Goal: Task Accomplishment & Management: Manage account settings

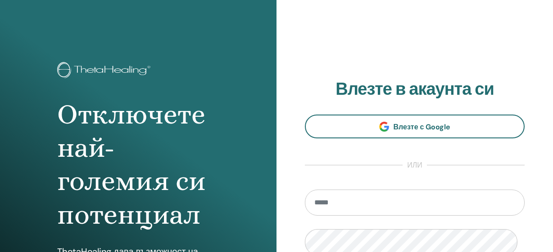
scroll to position [1, 0]
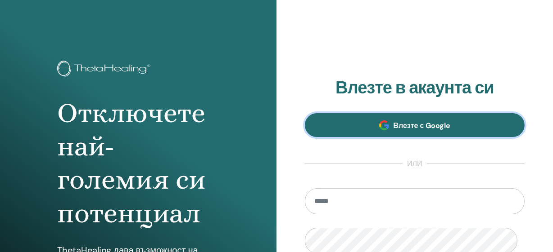
click at [448, 130] on span "Влезте с Google" at bounding box center [421, 125] width 57 height 9
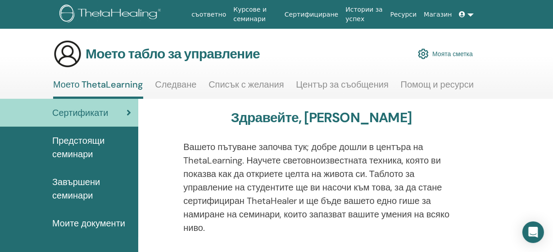
click at [465, 15] on link at bounding box center [466, 14] width 22 height 17
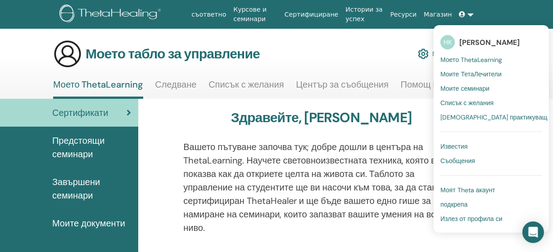
click at [471, 43] on font "Невена Коева" at bounding box center [489, 42] width 60 height 9
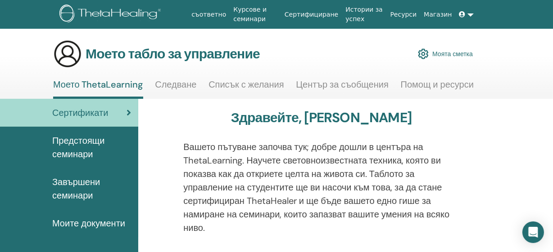
click at [466, 14] on link at bounding box center [466, 14] width 22 height 17
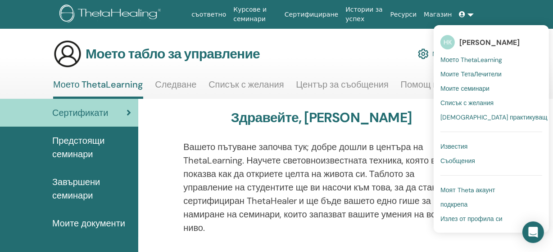
click at [475, 194] on font "Моят Theta акаунт" at bounding box center [467, 190] width 55 height 8
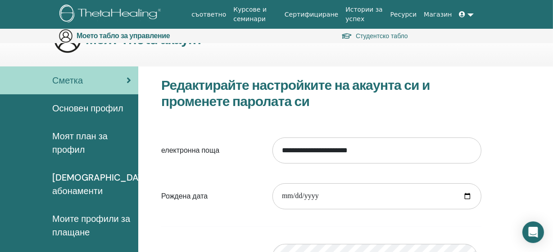
scroll to position [96, 0]
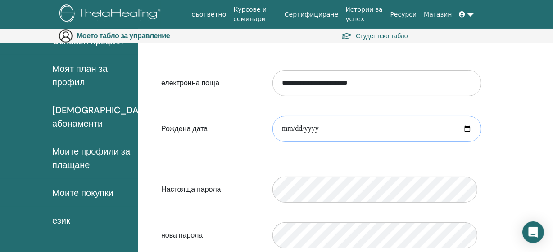
click at [461, 142] on input "date" at bounding box center [376, 129] width 209 height 26
type input "**********"
click at [475, 177] on form "**********" at bounding box center [321, 182] width 320 height 237
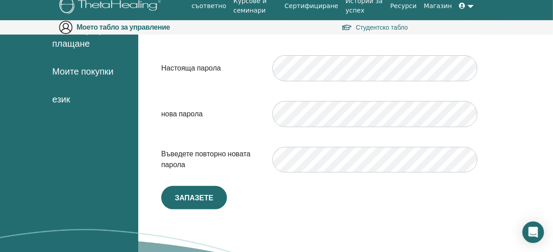
scroll to position [260, 0]
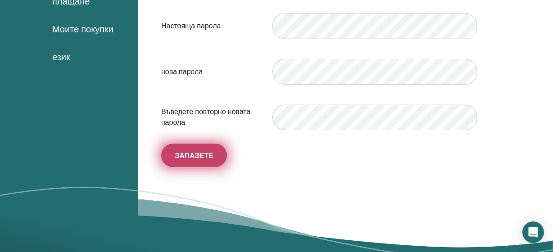
click at [193, 161] on font "Запазете" at bounding box center [194, 155] width 39 height 9
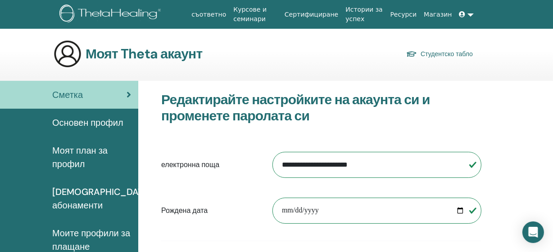
scroll to position [40, 0]
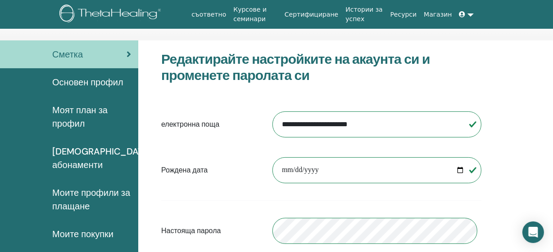
click at [90, 87] on font "Основен профил" at bounding box center [87, 82] width 71 height 12
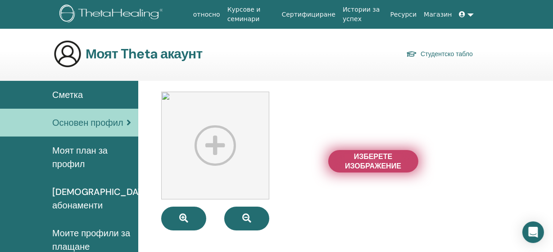
click at [376, 171] on span "Изберете Изображение" at bounding box center [372, 161] width 67 height 19
click at [376, 165] on input "Изберете Изображение" at bounding box center [373, 161] width 12 height 6
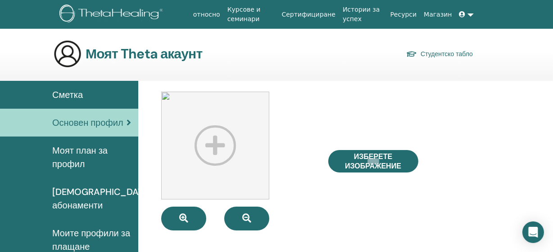
click at [79, 168] on span "Моят план за профил" at bounding box center [91, 157] width 79 height 27
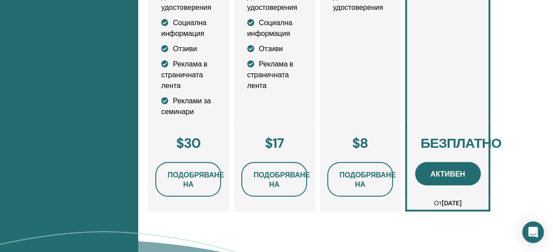
scroll to position [40, 0]
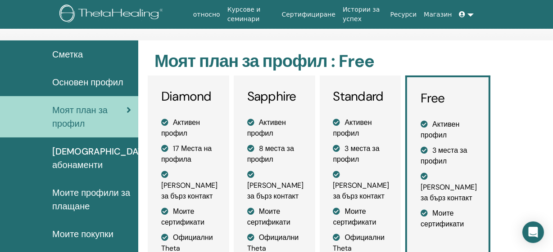
click at [65, 172] on span "[DEMOGRAPHIC_DATA] абонаменти" at bounding box center [101, 158] width 99 height 27
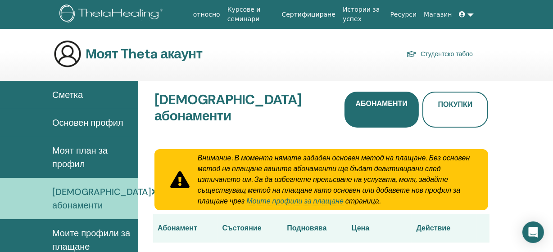
scroll to position [40, 0]
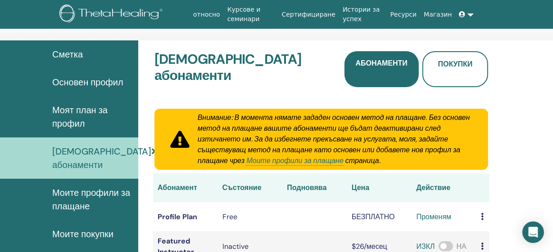
click at [96, 211] on span "Моите профили за плащане" at bounding box center [91, 199] width 79 height 27
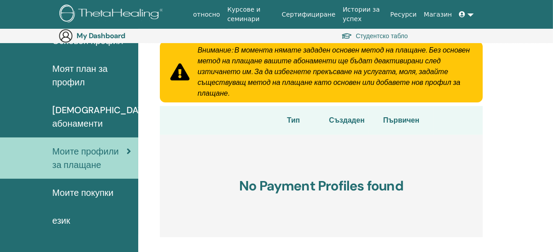
scroll to position [137, 0]
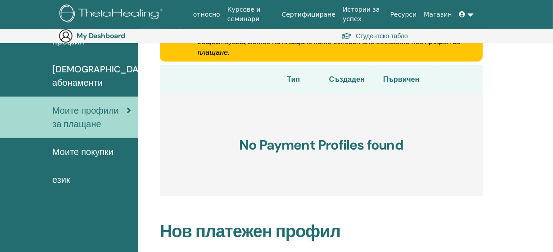
click at [105, 159] on span "Моите покупки" at bounding box center [82, 151] width 61 height 13
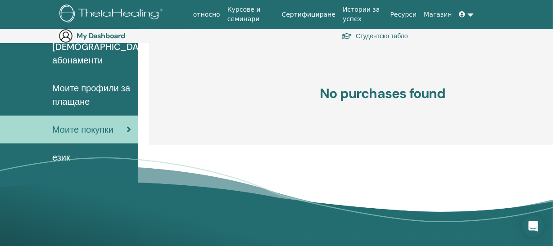
scroll to position [178, 0]
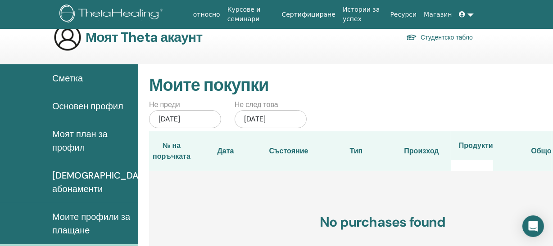
scroll to position [0, 0]
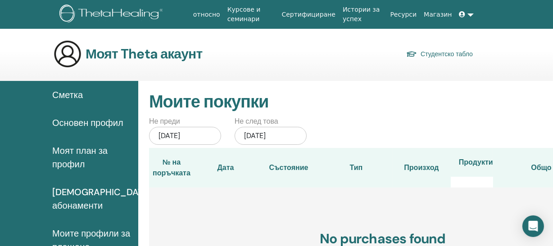
click at [455, 56] on link "Студентско табло" at bounding box center [439, 54] width 67 height 13
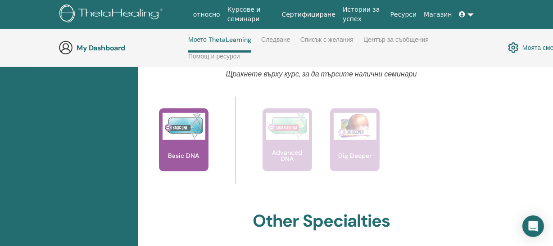
scroll to position [406, 0]
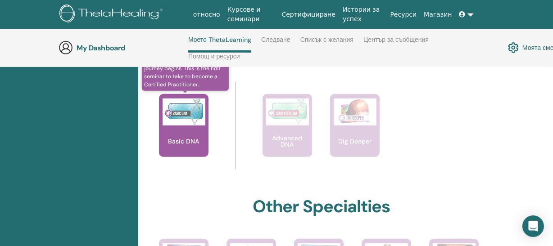
click at [189, 157] on div "Basic DNA" at bounding box center [183, 125] width 49 height 63
